Goal: Information Seeking & Learning: Learn about a topic

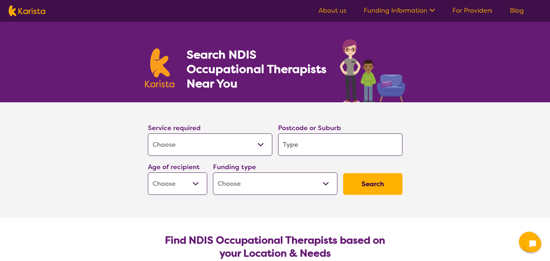
select select "[MEDICAL_DATA]"
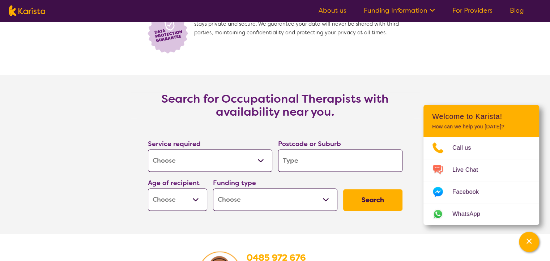
scroll to position [1049, 0]
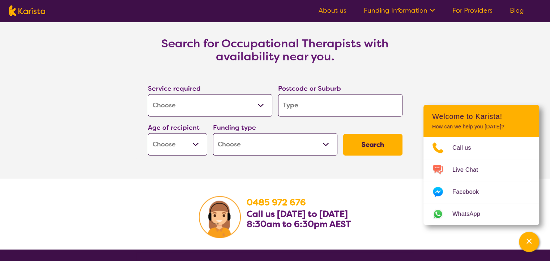
click at [161, 139] on select "Early Childhood - 0 to 9 Child - 10 to 11 Adolescent - 12 to 17 Adult - 18 to 6…" at bounding box center [177, 144] width 59 height 22
select select "AD"
click at [148, 133] on select "Early Childhood - 0 to 9 Child - 10 to 11 Adolescent - 12 to 17 Adult - 18 to 6…" at bounding box center [177, 144] width 59 height 22
select select "AD"
click at [279, 144] on select "Home Care Package (HCP) National Disability Insurance Scheme (NDIS) I don't know" at bounding box center [275, 144] width 124 height 22
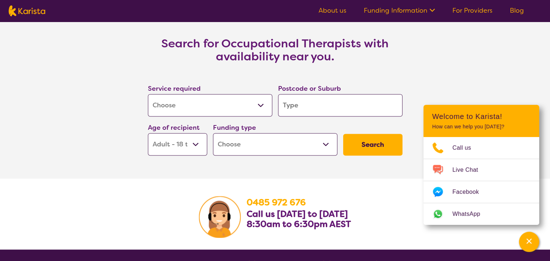
select select "NDIS"
click at [213, 133] on select "Home Care Package (HCP) National Disability Insurance Scheme (NDIS) I don't know" at bounding box center [275, 144] width 124 height 22
select select "NDIS"
click at [360, 103] on input "search" at bounding box center [340, 105] width 124 height 22
type input "c"
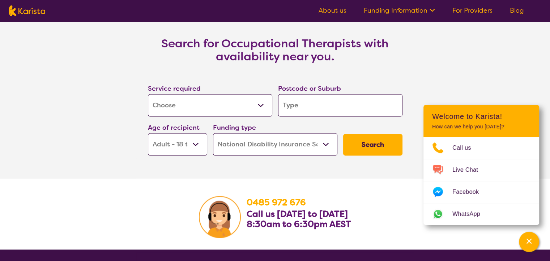
type input "c"
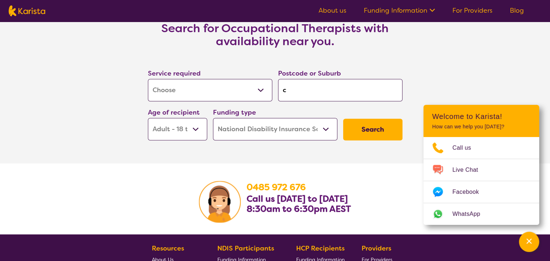
type input "ca"
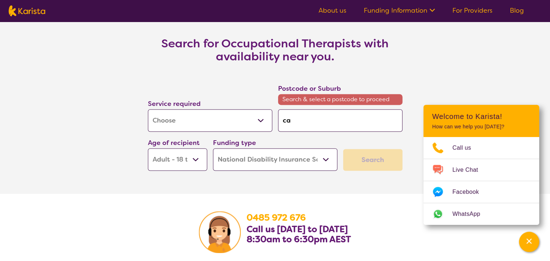
type input "cal"
type input "cala"
type input "calam"
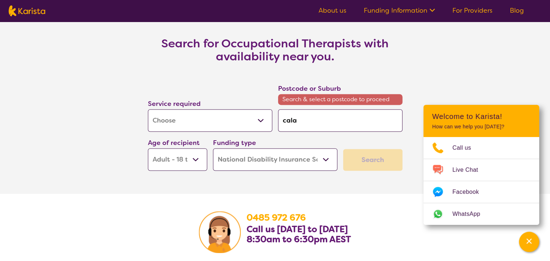
type input "calam"
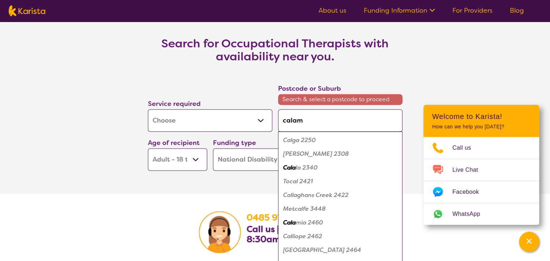
type input "calamv"
type input "calamva"
type input "calamval"
type input "calamvale"
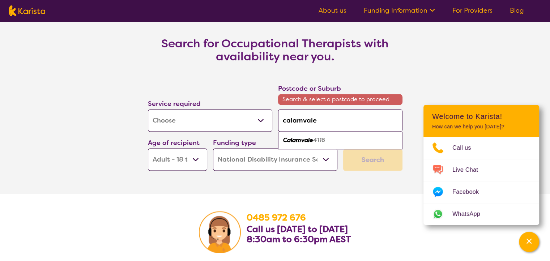
type input "calamvale"
click at [322, 136] on em "4116" at bounding box center [319, 140] width 12 height 8
type input "4116"
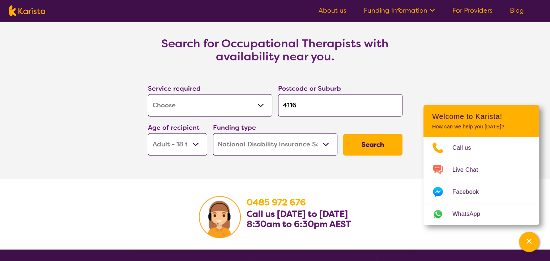
click at [357, 148] on button "Search" at bounding box center [372, 145] width 59 height 22
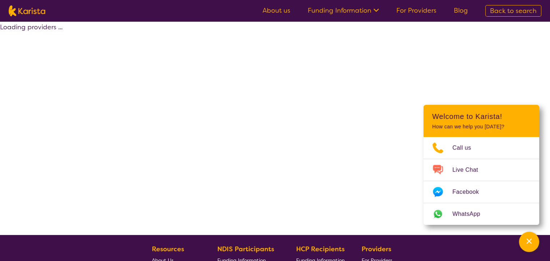
select select "by_score"
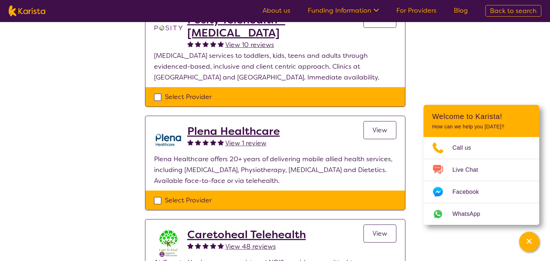
scroll to position [36, 0]
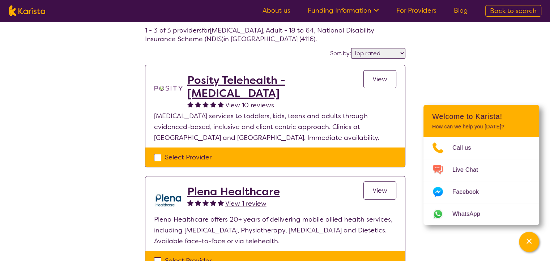
drag, startPoint x: 230, startPoint y: 81, endPoint x: 239, endPoint y: 59, distance: 24.0
click at [230, 81] on h2 "Posity Telehealth - [MEDICAL_DATA]" at bounding box center [275, 87] width 176 height 26
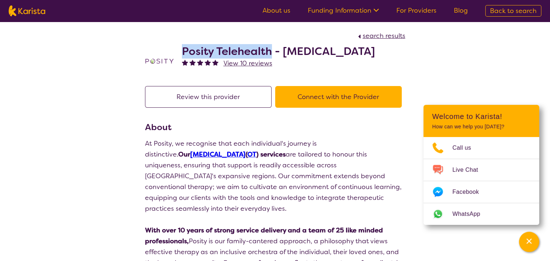
drag, startPoint x: 183, startPoint y: 48, endPoint x: 269, endPoint y: 48, distance: 86.1
click at [269, 48] on h2 "Posity Telehealth - [MEDICAL_DATA]" at bounding box center [278, 51] width 193 height 13
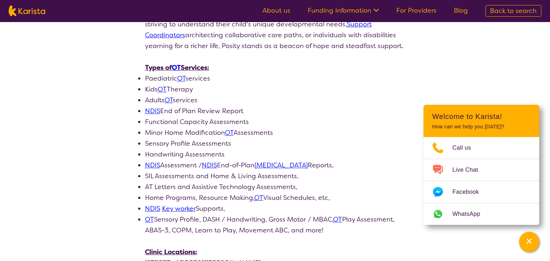
scroll to position [506, 0]
